Goal: Find specific page/section: Find specific page/section

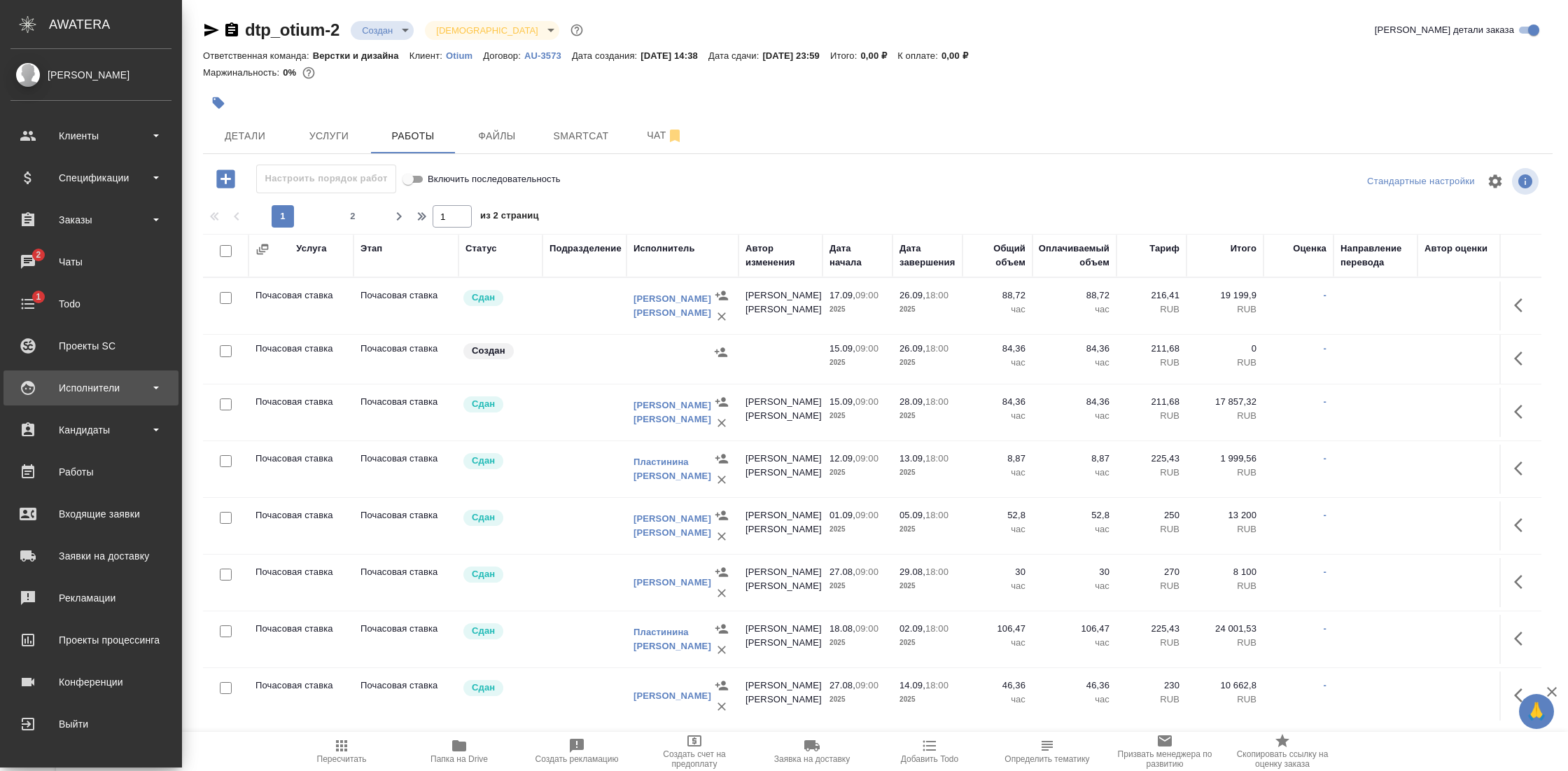
click at [106, 388] on div "Исполнители" at bounding box center [91, 388] width 161 height 21
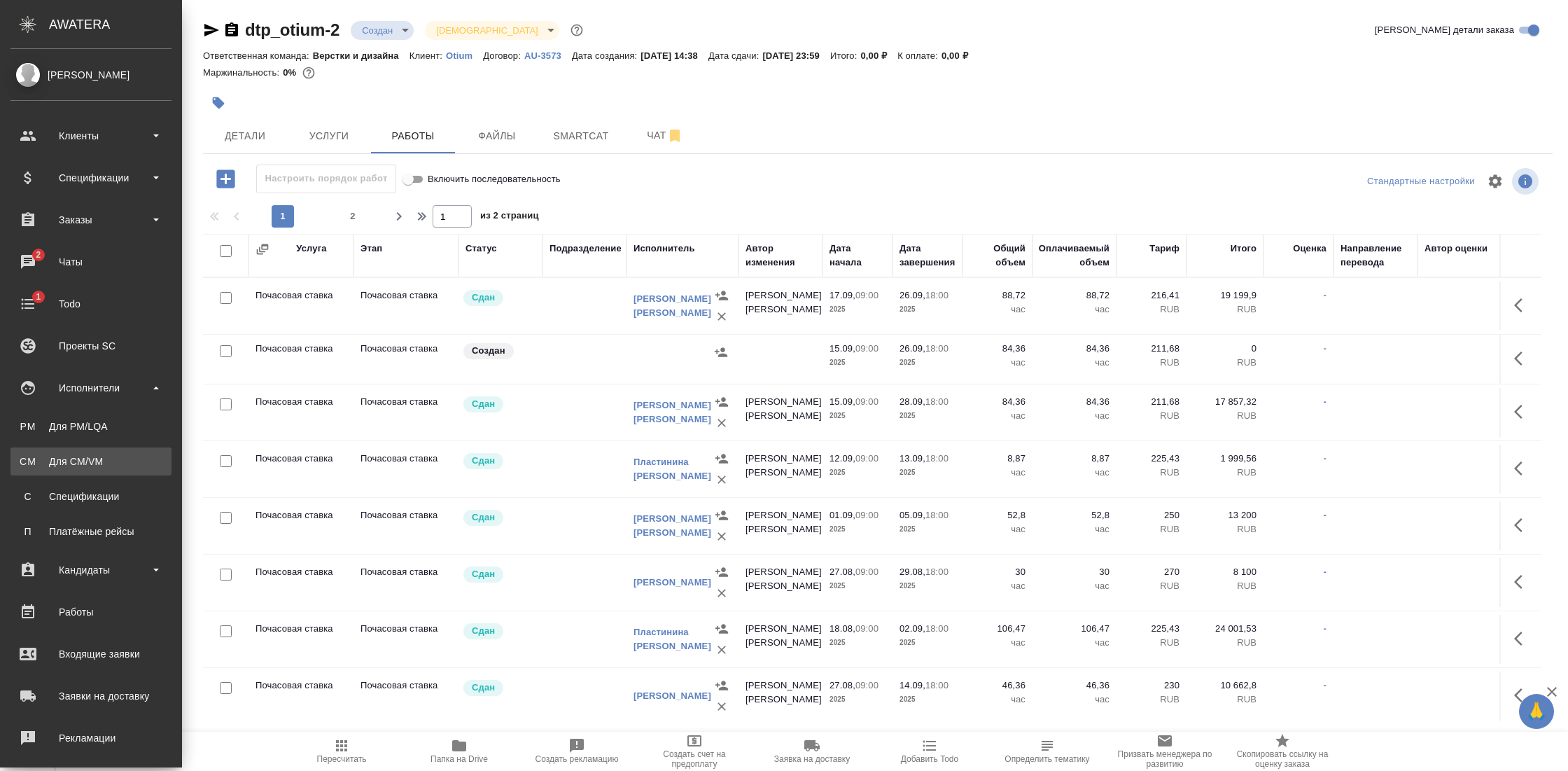
click at [96, 461] on div "Для CM/VM" at bounding box center [91, 461] width 147 height 14
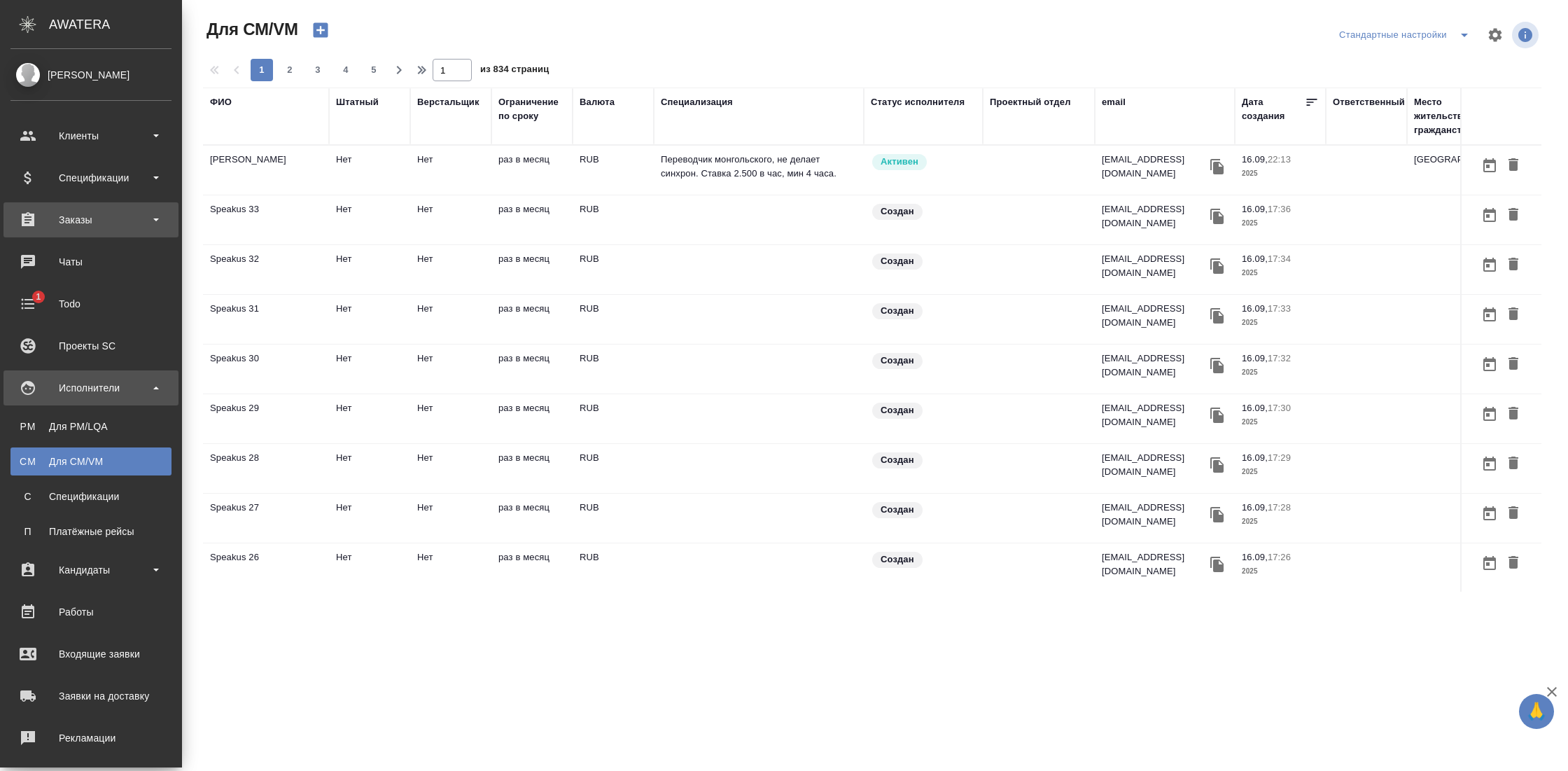
click at [162, 227] on div "Заказы" at bounding box center [91, 220] width 161 height 21
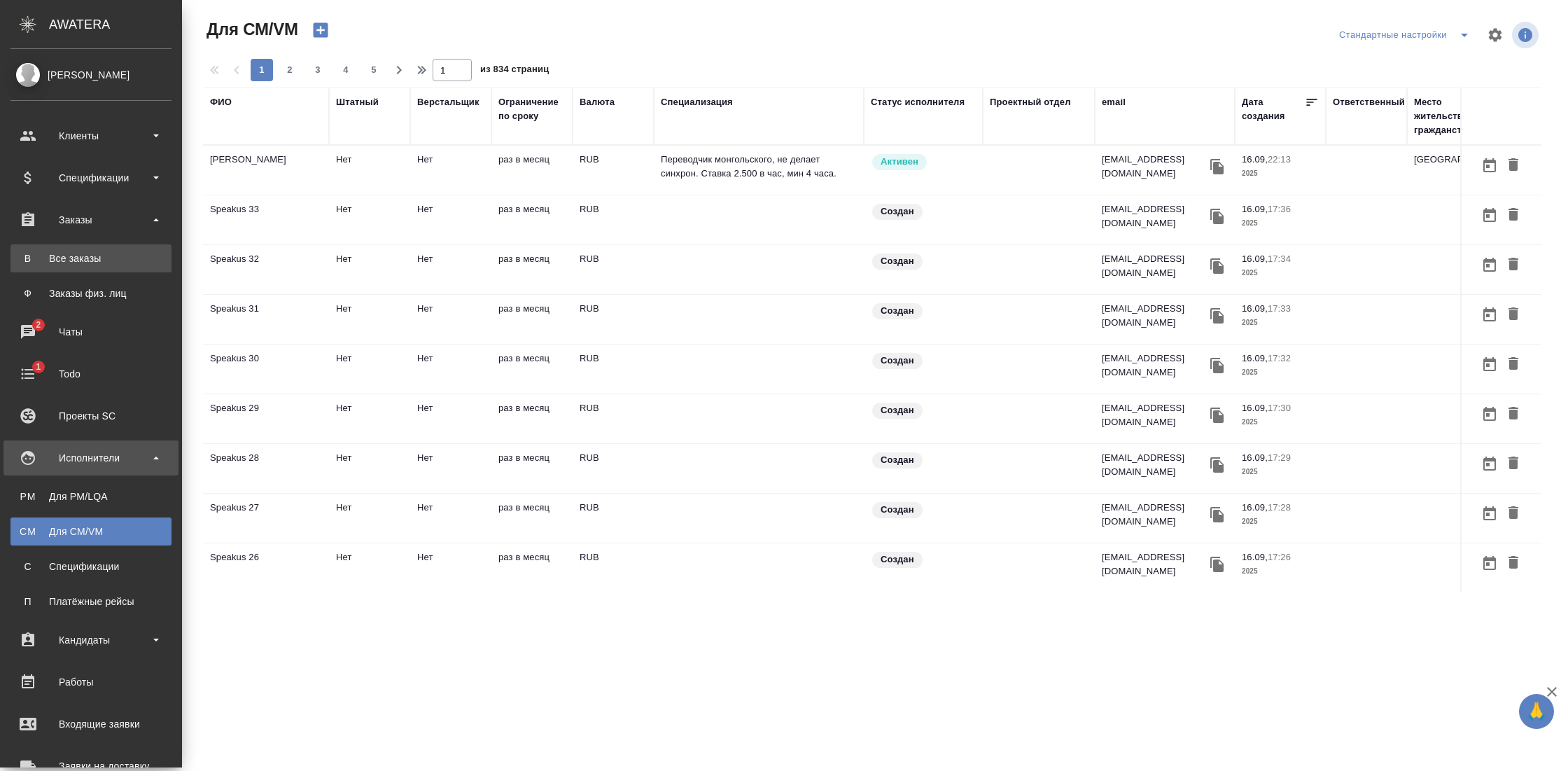
click at [85, 266] on link "В Все заказы" at bounding box center [91, 258] width 161 height 28
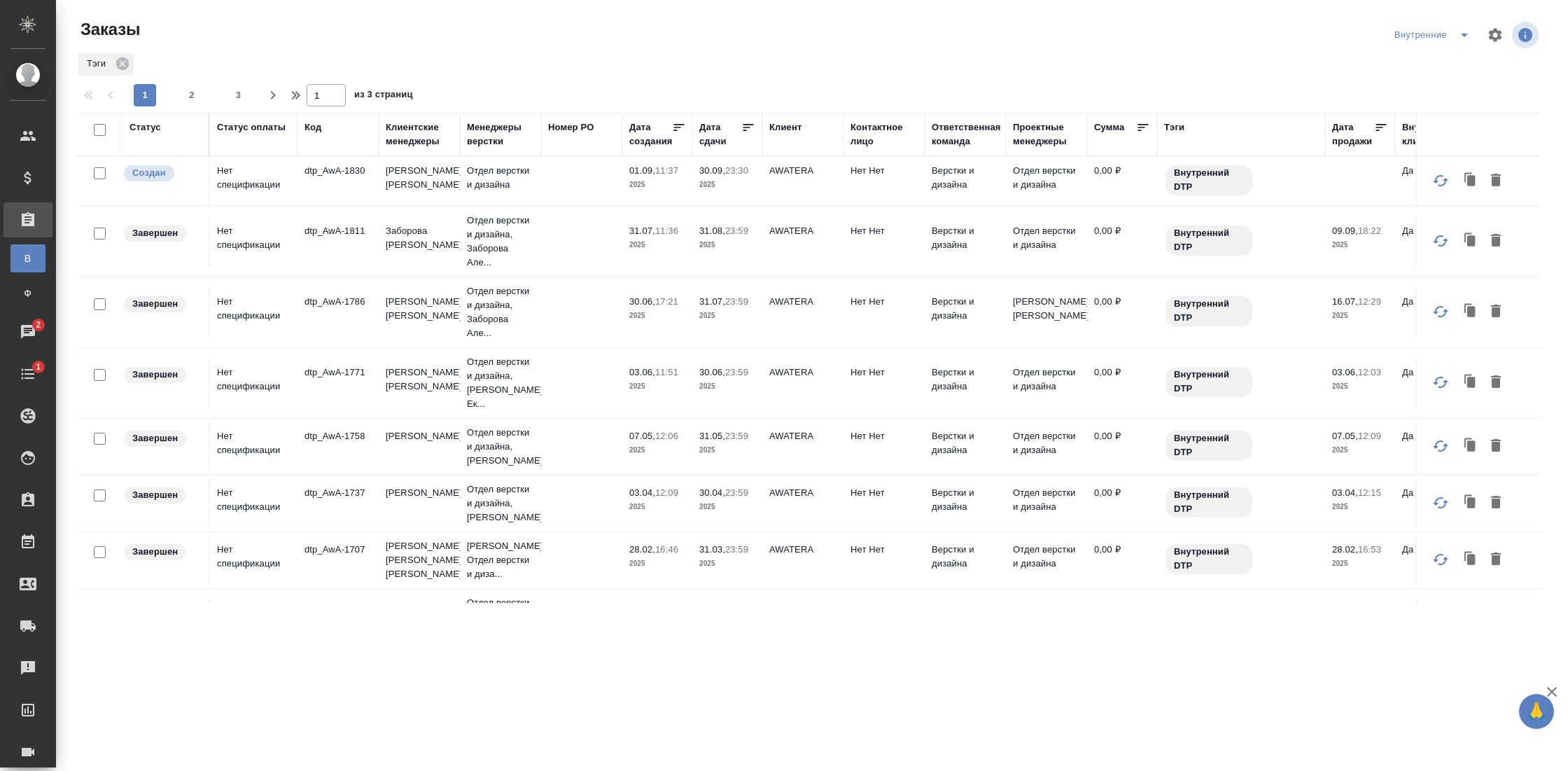
click at [1469, 36] on icon "split button" at bounding box center [1464, 35] width 17 height 17
click at [1449, 66] on li "Стандартные настройки" at bounding box center [1434, 63] width 134 height 22
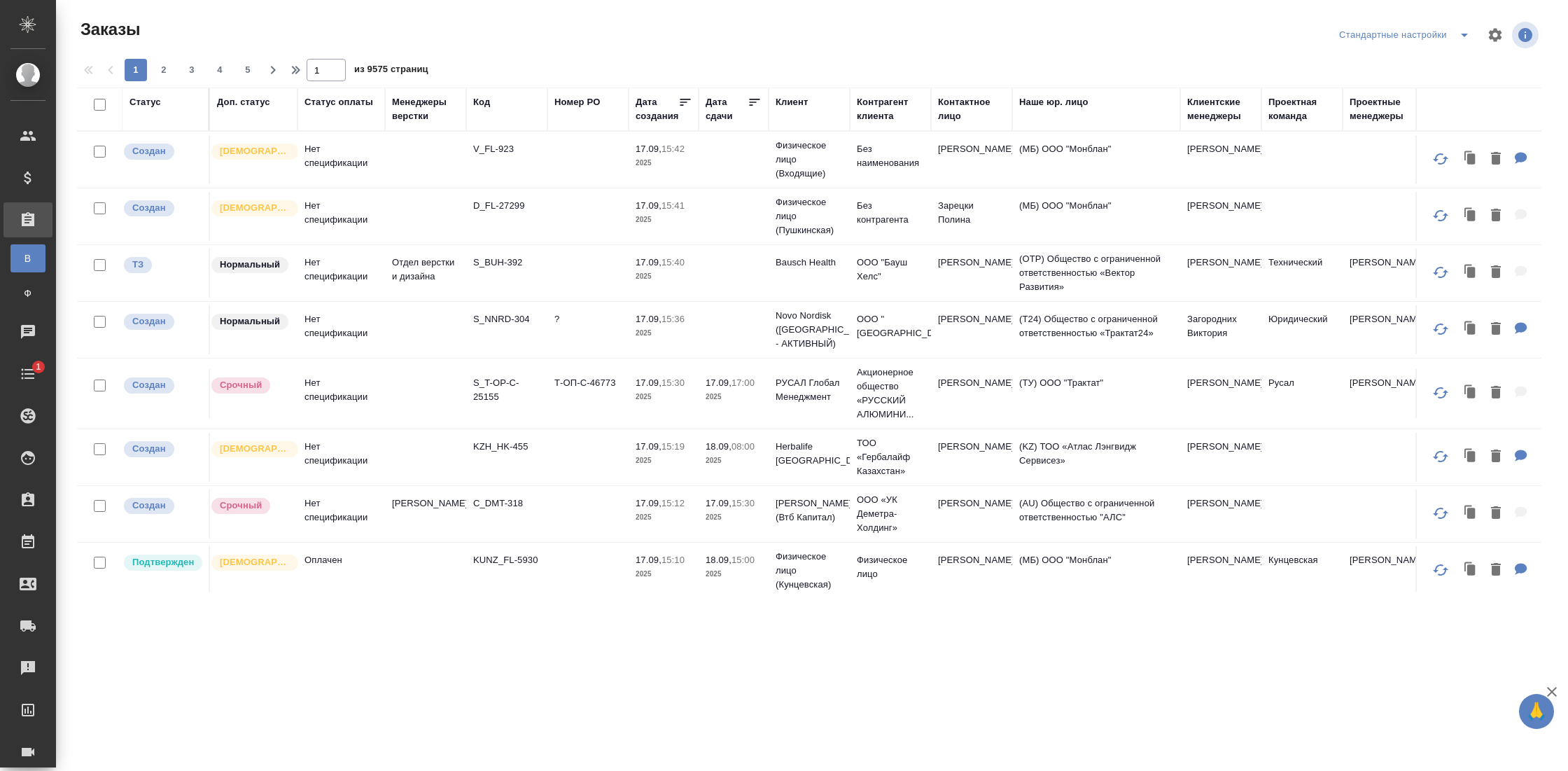
click at [1460, 39] on icon "split button" at bounding box center [1464, 35] width 17 height 17
click at [1376, 110] on li "На расчетЕ" at bounding box center [1404, 108] width 146 height 22
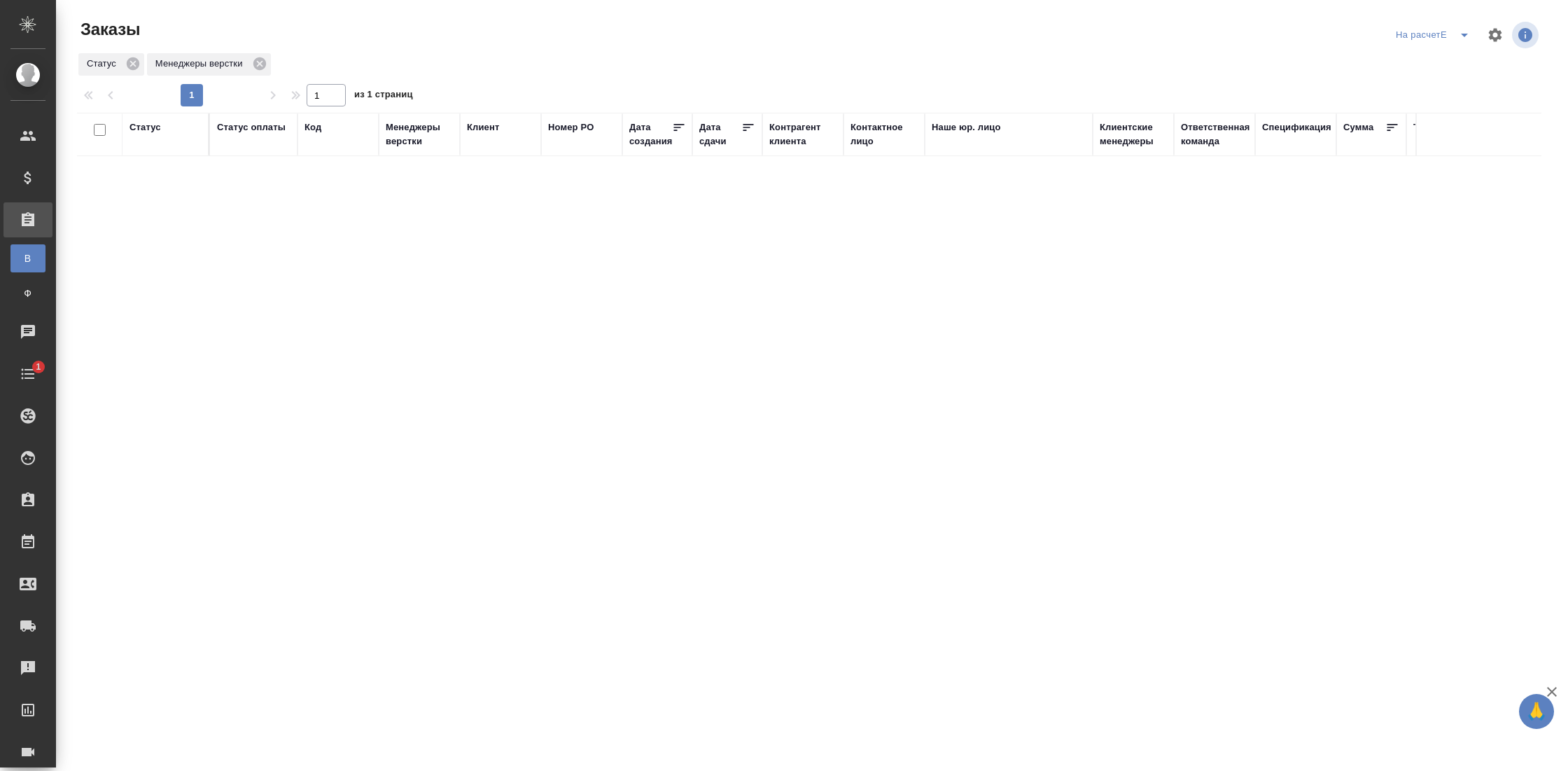
click at [1464, 38] on icon "split button" at bounding box center [1464, 35] width 17 height 17
click at [1413, 81] on li "На расчет" at bounding box center [1434, 85] width 134 height 22
